Goal: Information Seeking & Learning: Find specific fact

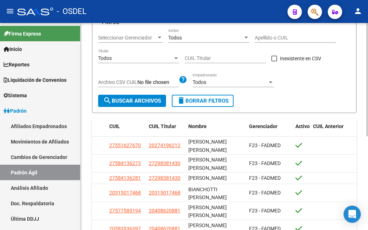
scroll to position [171, 0]
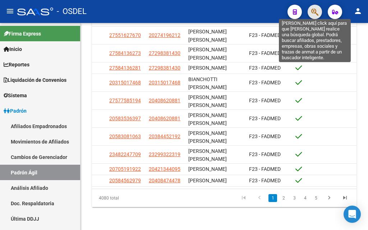
click at [316, 13] on icon "button" at bounding box center [314, 12] width 7 height 8
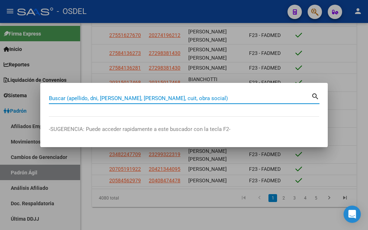
click at [204, 99] on input "Buscar (apellido, dni, [PERSON_NAME], [PERSON_NAME], cuit, obra social)" at bounding box center [180, 98] width 262 height 6
paste input "32565664"
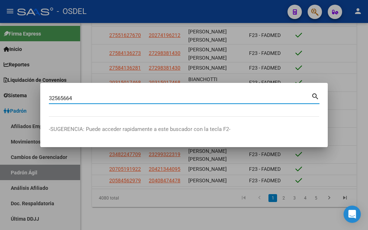
type input "32565664"
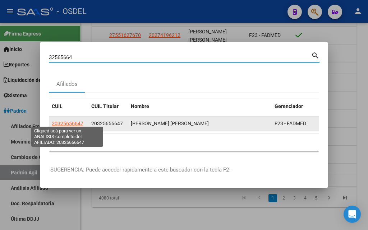
click at [69, 124] on app-link-go-to "20325656647" at bounding box center [68, 124] width 32 height 8
click at [75, 121] on span "20325656647" at bounding box center [68, 124] width 32 height 6
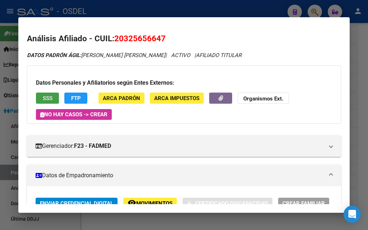
click at [54, 100] on button "SSS" at bounding box center [47, 98] width 23 height 11
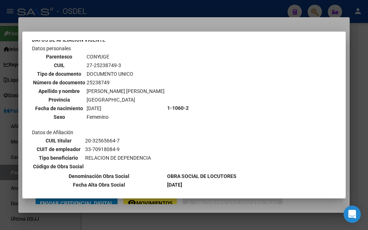
scroll to position [485, 0]
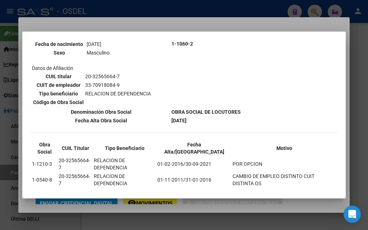
click at [177, 23] on div at bounding box center [184, 115] width 368 height 230
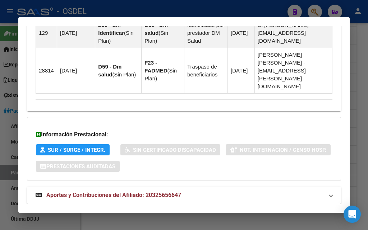
scroll to position [606, 0]
click at [70, 192] on span "Aportes y Contribuciones del Afiliado: 20325656647" at bounding box center [113, 195] width 135 height 7
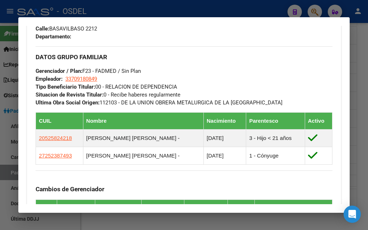
scroll to position [397, 0]
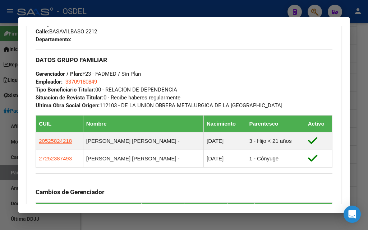
drag, startPoint x: 108, startPoint y: 89, endPoint x: 190, endPoint y: 87, distance: 82.0
click at [190, 87] on div "DATOS GRUPO FAMILIAR Gerenciador / Plan: F23 - FADMED / Sin Plan Empleador: 337…" at bounding box center [184, 79] width 297 height 60
